Goal: Task Accomplishment & Management: Use online tool/utility

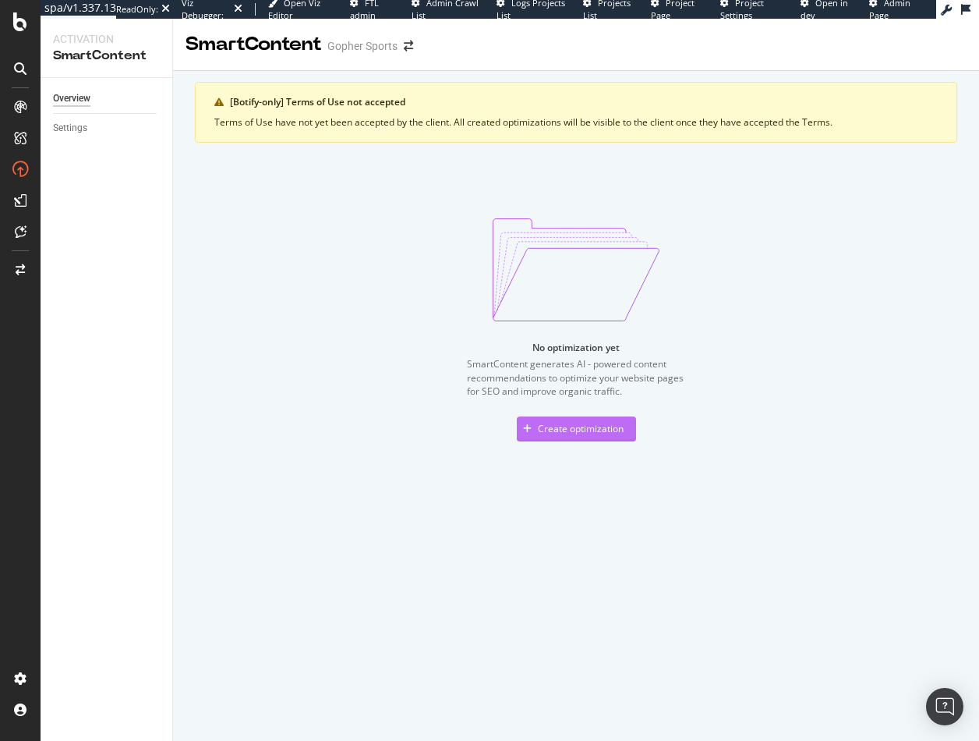
click at [539, 425] on div "Create optimization" at bounding box center [581, 428] width 86 height 13
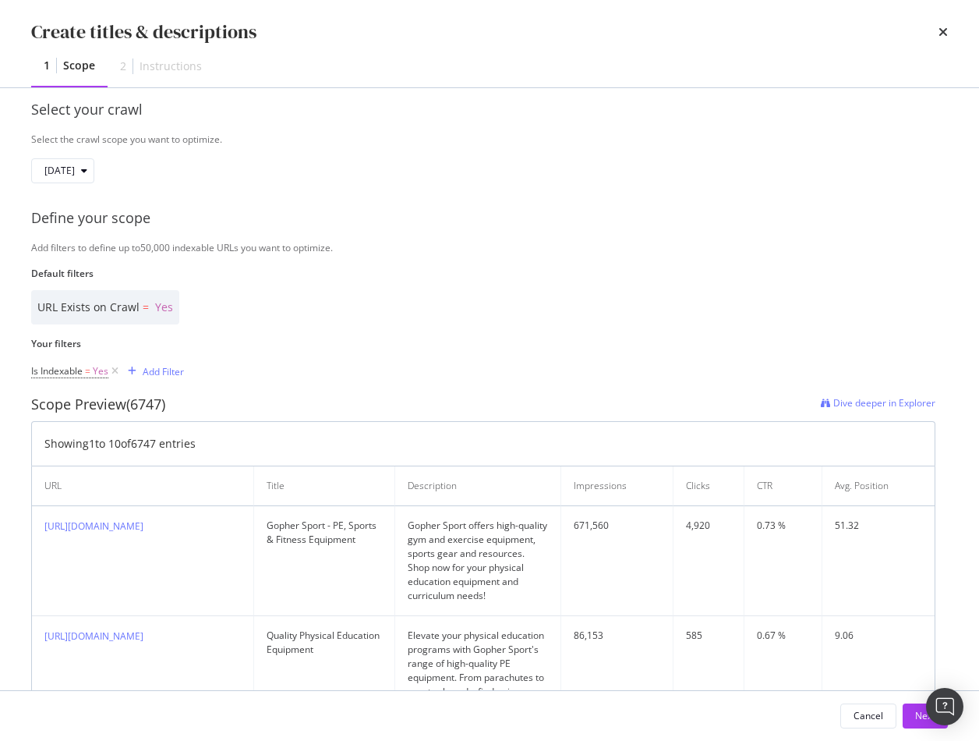
scroll to position [234, 0]
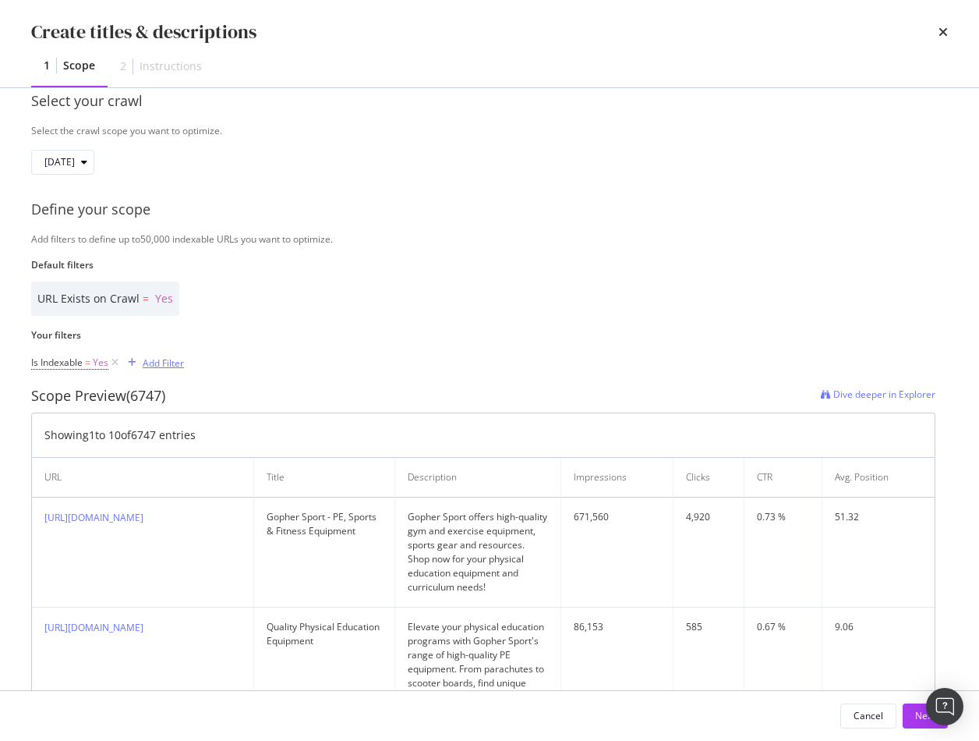
type input "test"
click at [168, 365] on div "Add Filter" at bounding box center [163, 362] width 41 height 13
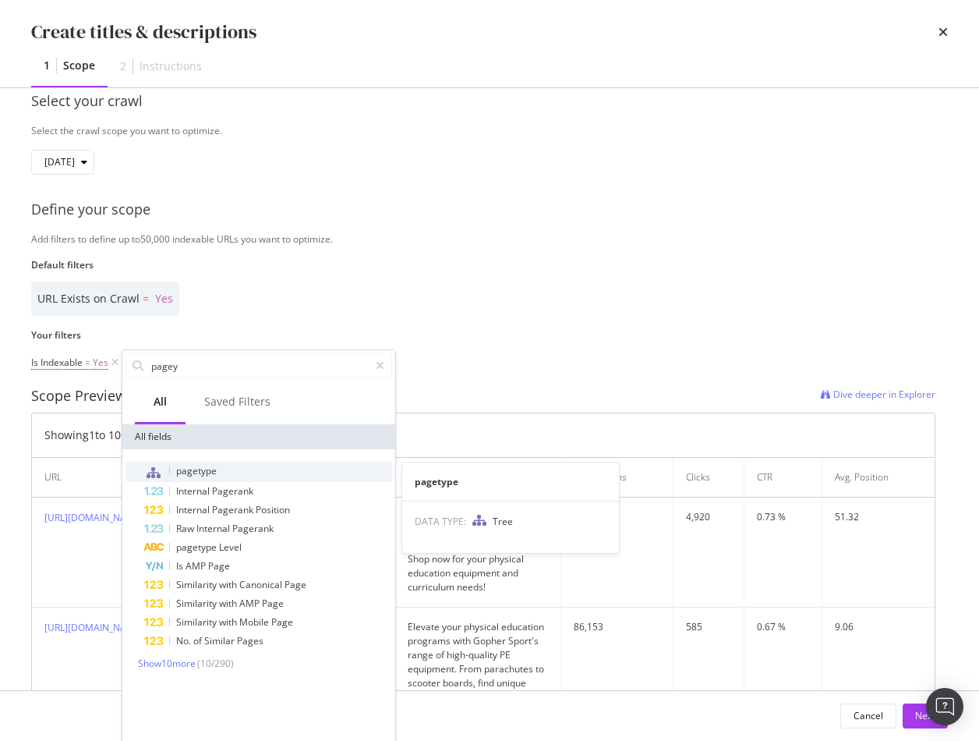
type input "pagey"
click at [211, 472] on span "pagetype" at bounding box center [196, 470] width 41 height 13
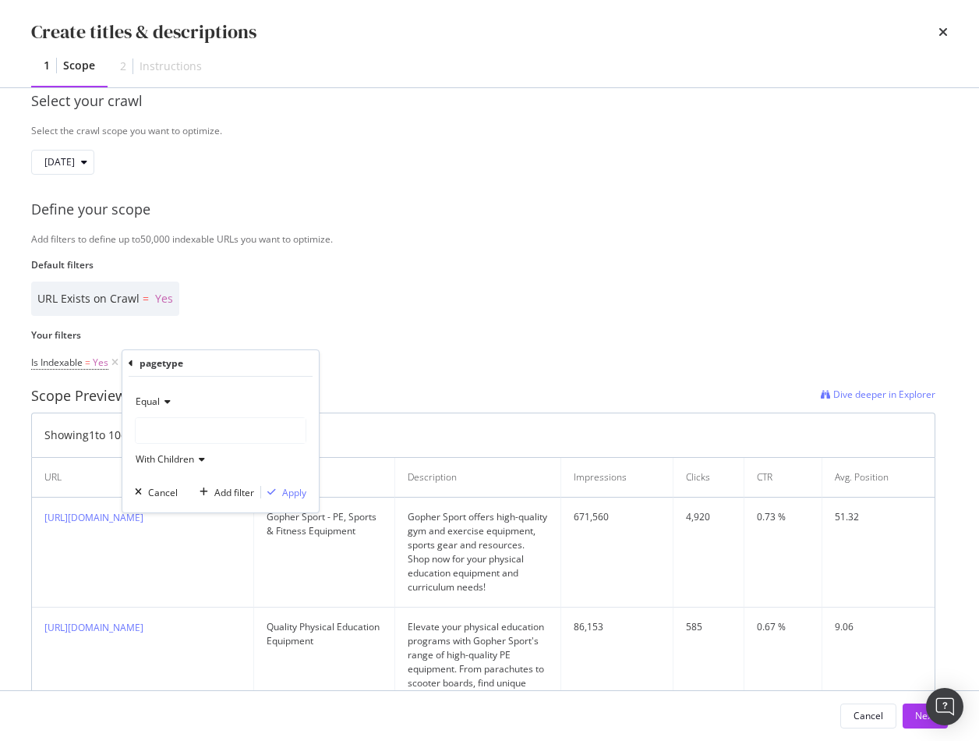
click at [182, 429] on div "modal" at bounding box center [221, 430] width 170 height 25
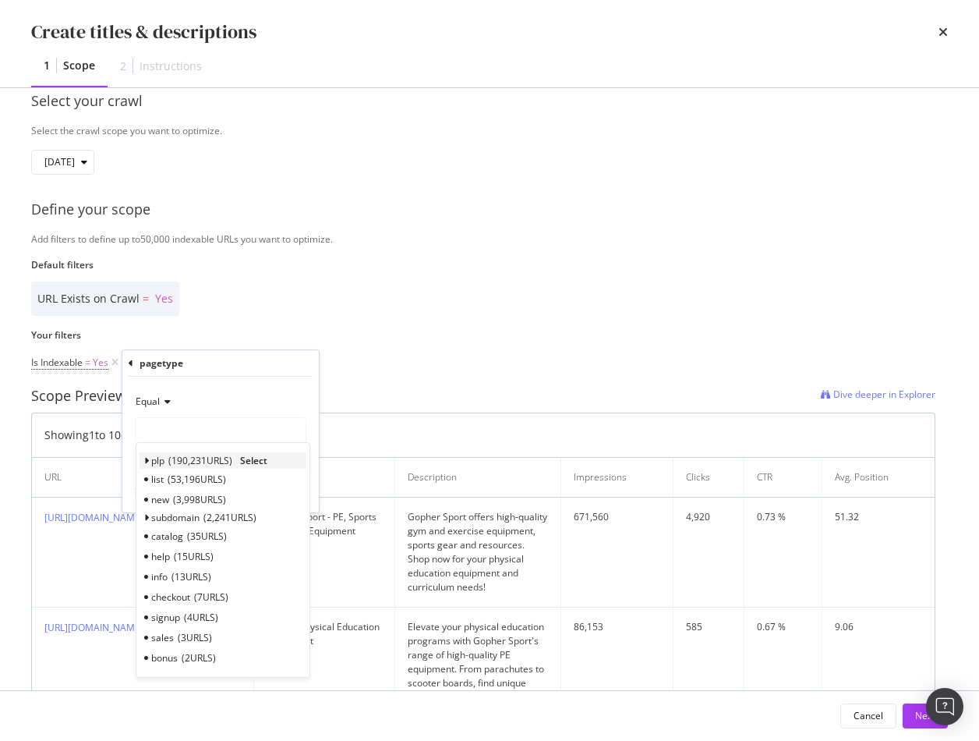
click at [260, 455] on span "Select" at bounding box center [253, 460] width 27 height 13
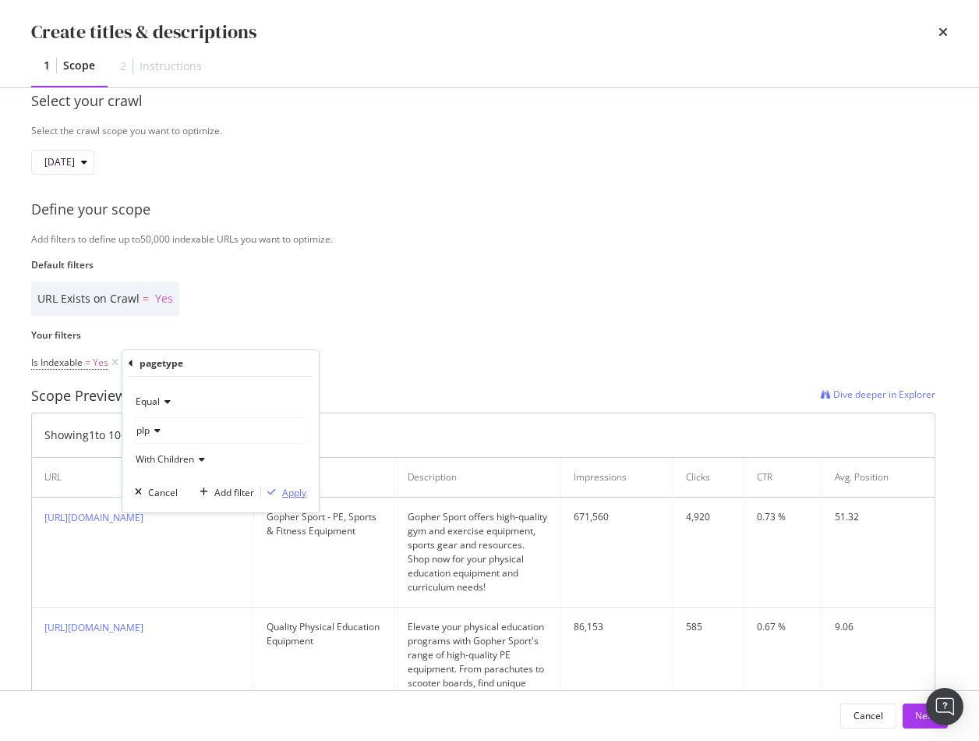
click at [300, 496] on div "Apply" at bounding box center [294, 492] width 24 height 13
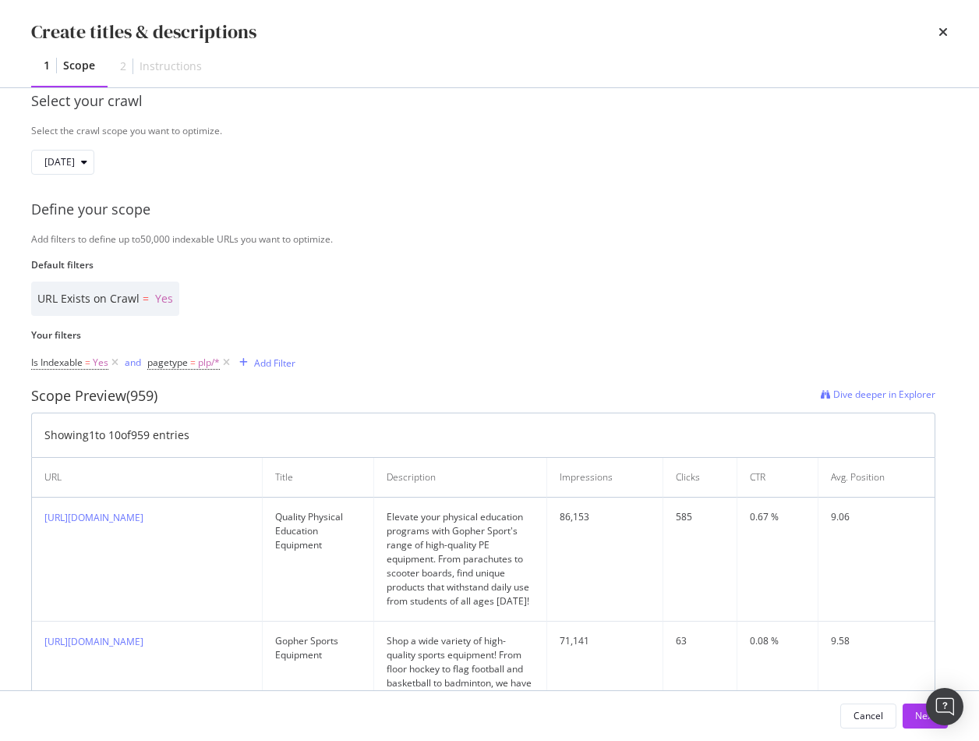
scroll to position [546, 0]
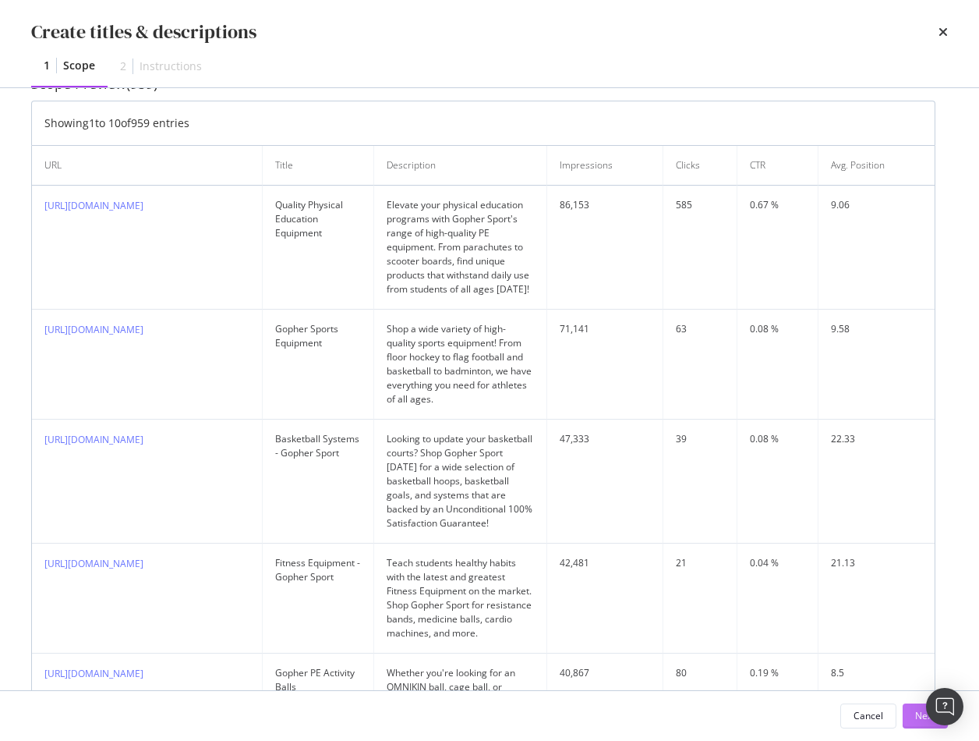
click at [911, 722] on button "Next" at bounding box center [925, 715] width 45 height 25
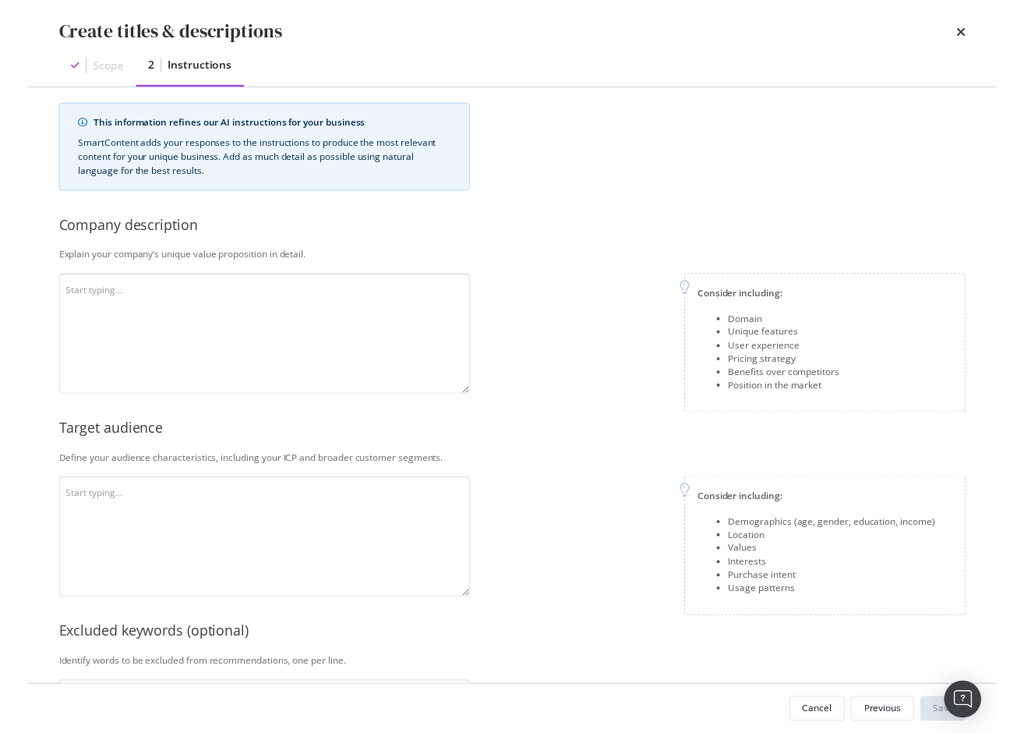
scroll to position [0, 0]
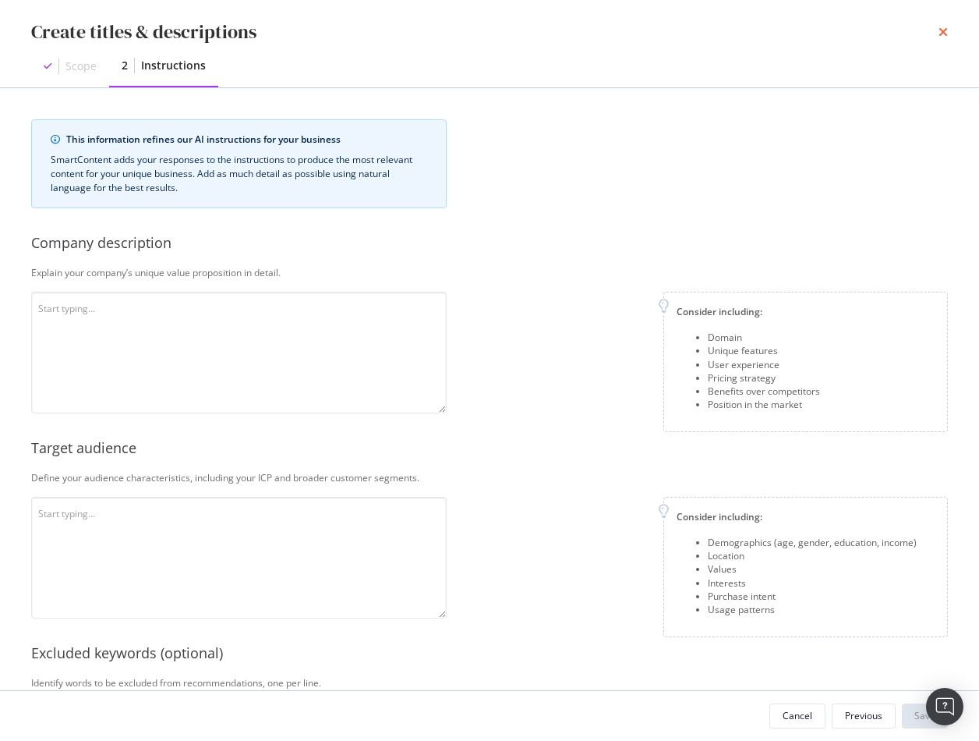
click at [943, 29] on icon "times" at bounding box center [943, 32] width 9 height 12
